Goal: Book appointment/travel/reservation

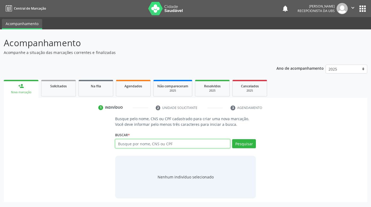
click at [183, 144] on input "text" at bounding box center [172, 143] width 115 height 9
paste input "[PERSON_NAME]"
type input "[PERSON_NAME]"
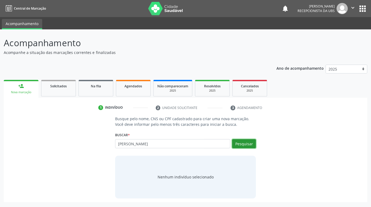
click at [250, 143] on button "Pesquisar" at bounding box center [244, 143] width 24 height 9
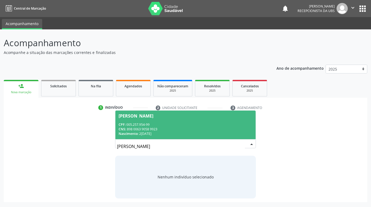
click at [209, 146] on input "[PERSON_NAME]" at bounding box center [181, 146] width 128 height 11
click at [209, 130] on div "CNS: 898 0063 9058 9923" at bounding box center [186, 129] width 134 height 5
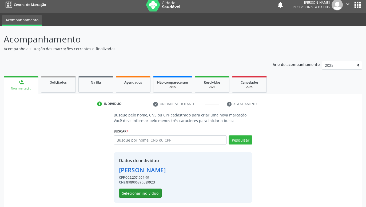
scroll to position [7, 0]
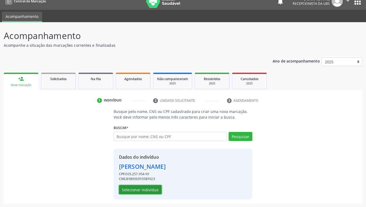
click at [153, 191] on button "Selecionar indivíduo" at bounding box center [140, 189] width 43 height 9
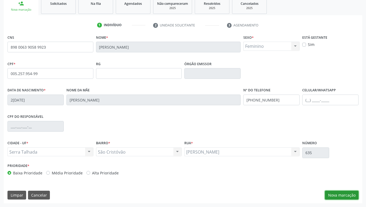
click at [340, 194] on button "Nova marcação" at bounding box center [342, 195] width 34 height 9
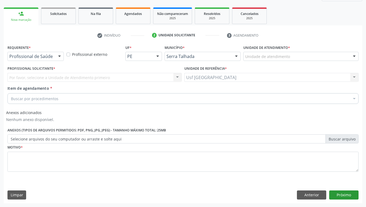
scroll to position [72, 0]
click at [60, 53] on div at bounding box center [60, 56] width 8 height 9
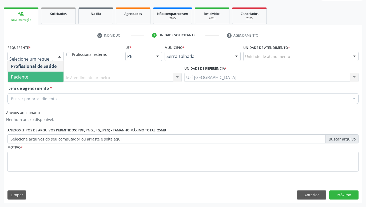
click at [30, 75] on span "Paciente" at bounding box center [36, 77] width 56 height 11
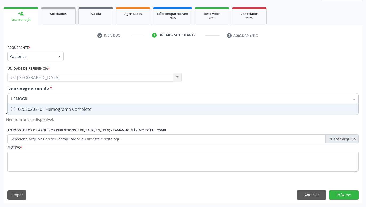
type input "HEMOGRA"
click at [28, 107] on div "0202020380 - Hemograma Completo" at bounding box center [183, 109] width 345 height 4
checkbox Completo "true"
type input "HEMOG"
checkbox Completo "false"
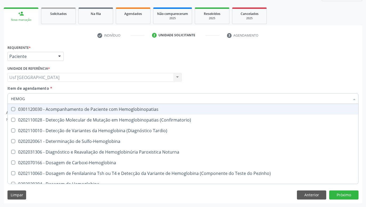
type input "HEMO"
checkbox Completo "false"
type input "H"
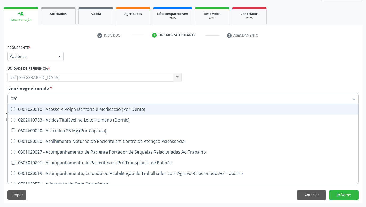
type input "0202"
checkbox Biologica "true"
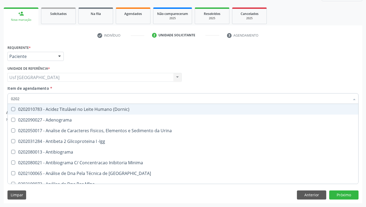
type input "02020"
checkbox Zinco "true"
checkbox Completo "false"
type input "020203"
checkbox Aminoacidos "true"
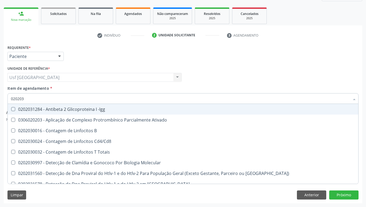
type input "0202030"
checkbox Completo "false"
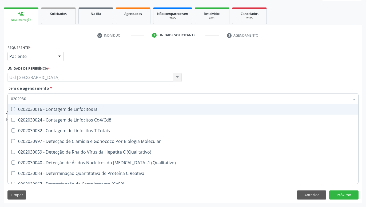
type input "02020302"
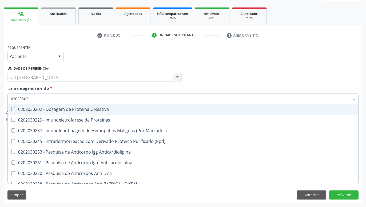
click at [107, 107] on div "0202030202 - Dosagem de Proteina C Reativa" at bounding box center [183, 109] width 345 height 4
checkbox Reativa "true"
click at [238, 79] on div "Profissional Solicitante Por favor, selecione a Unidade de Atendimento primeiro…" at bounding box center [183, 75] width 354 height 21
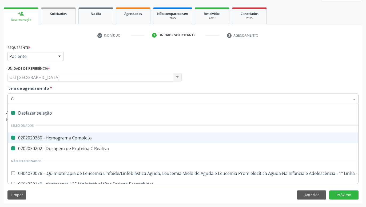
type input "GL"
checkbox Completo "false"
checkbox Reativa "false"
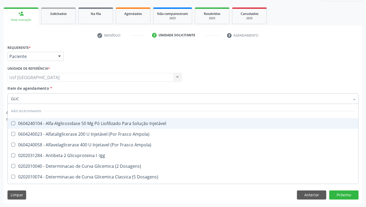
type input "GLICO"
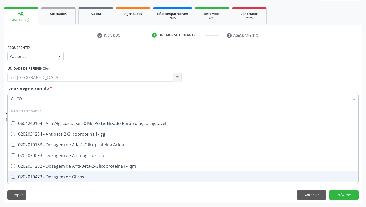
click at [70, 178] on div "0202010473 - Dosagem de Glicose" at bounding box center [183, 177] width 345 height 4
checkbox Glicose "true"
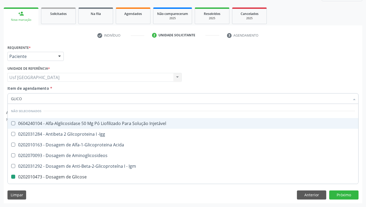
click at [169, 63] on div "Requerente * Paciente Profissional de Saúde Paciente Nenhum resultado encontrad…" at bounding box center [183, 54] width 354 height 21
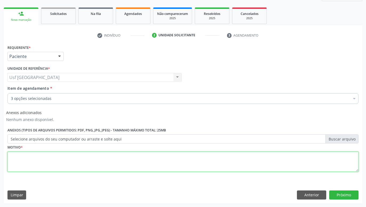
click at [154, 164] on textarea at bounding box center [182, 162] width 351 height 20
type textarea "."
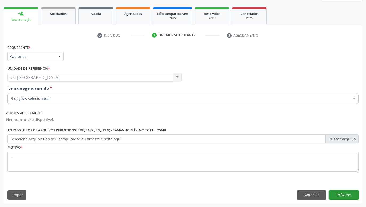
click at [346, 196] on button "Próximo" at bounding box center [344, 194] width 29 height 9
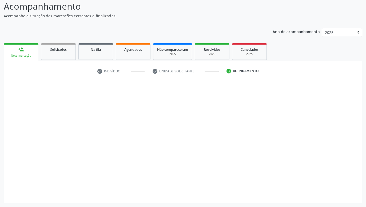
scroll to position [37, 0]
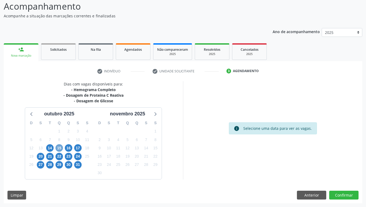
click at [59, 149] on span "15" at bounding box center [59, 147] width 7 height 7
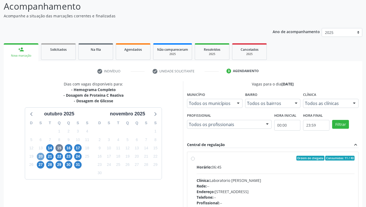
click at [41, 157] on span "20" at bounding box center [40, 156] width 7 height 7
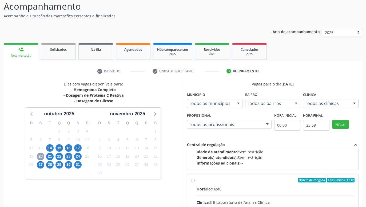
scroll to position [365, 0]
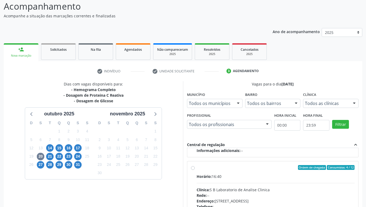
click at [197, 168] on label "Ordem de chegada Consumidos: 4 / 12 Horário: 16:40 Clínica: S B Laboratorio de …" at bounding box center [276, 206] width 158 height 82
click at [194, 168] on input "Ordem de chegada Consumidos: 4 / 12 Horário: 16:40 Clínica: S B Laboratorio de …" at bounding box center [193, 167] width 4 height 5
radio input "true"
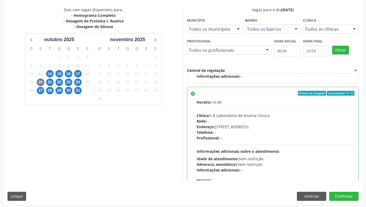
scroll to position [112, 0]
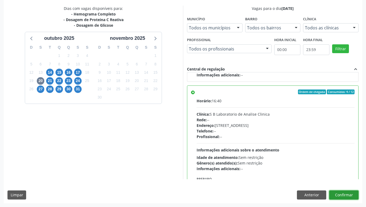
click at [341, 196] on button "Confirmar" at bounding box center [344, 194] width 29 height 9
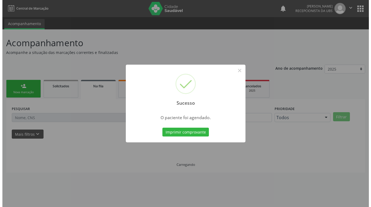
scroll to position [0, 0]
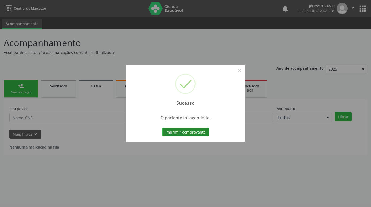
click at [201, 132] on button "Imprimir comprovante" at bounding box center [185, 132] width 46 height 9
